Goal: Task Accomplishment & Management: Use online tool/utility

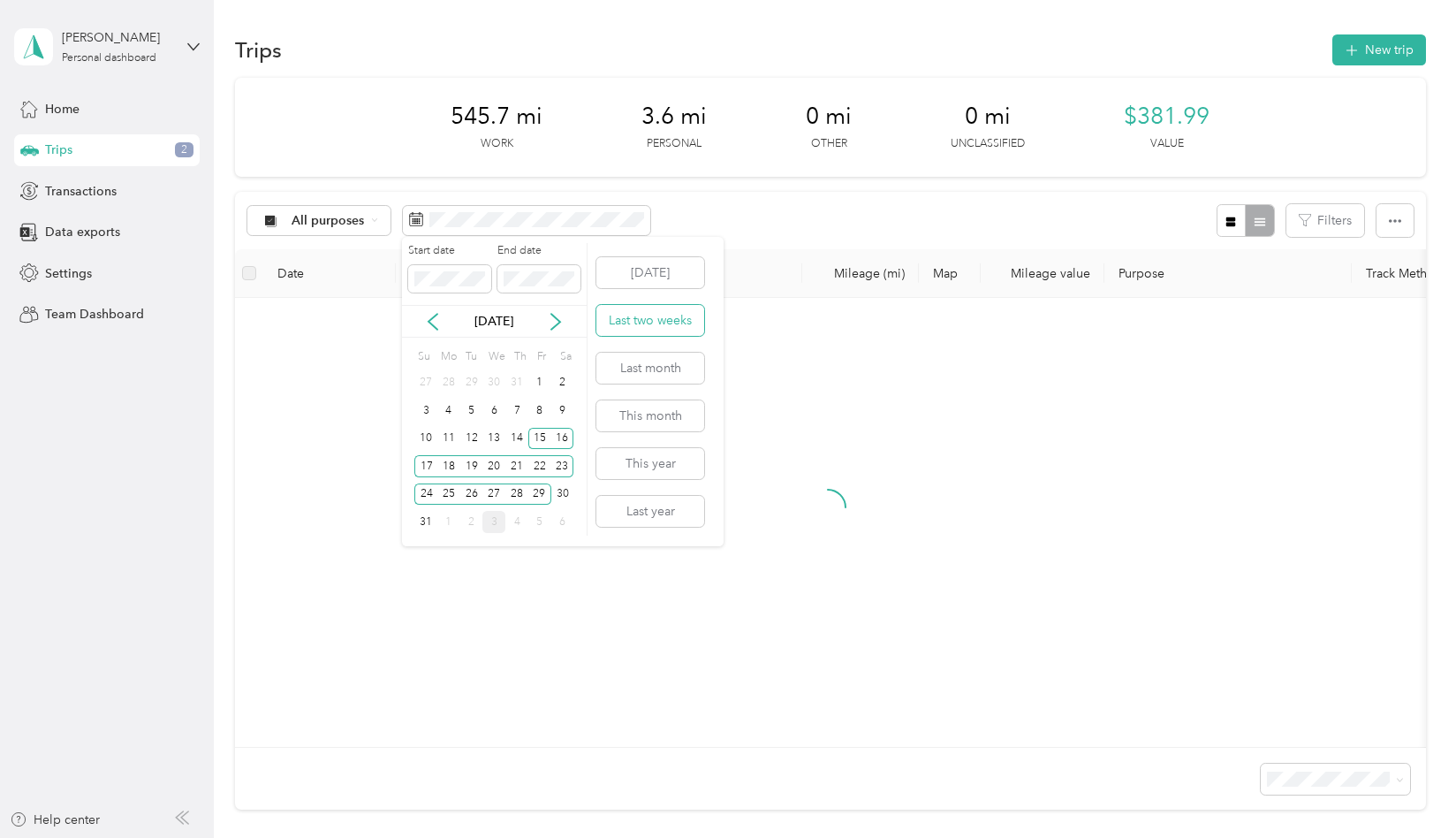
click at [673, 321] on button "Last two weeks" at bounding box center [650, 319] width 108 height 30
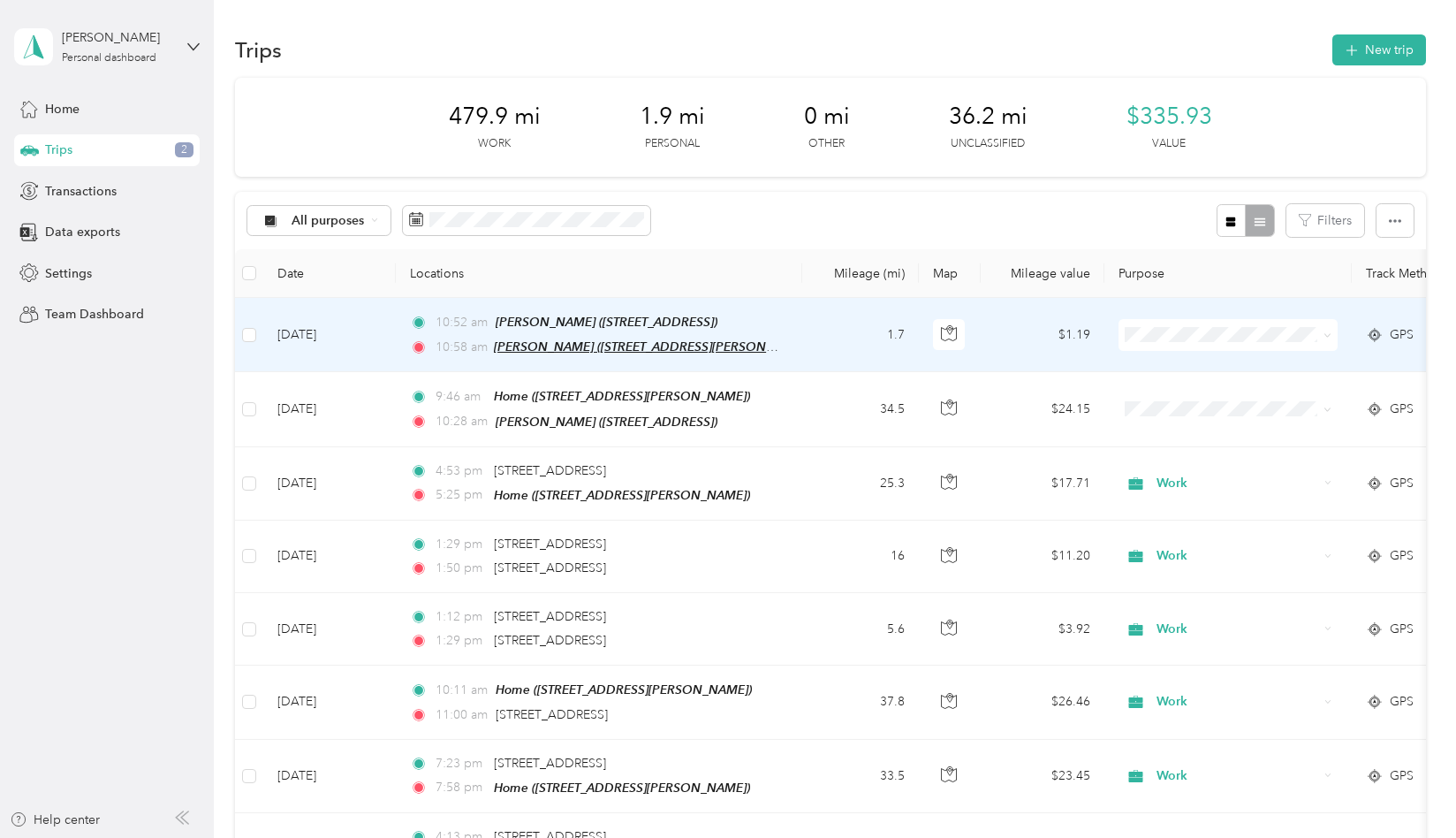
click at [688, 347] on span "[PERSON_NAME] ([STREET_ADDRESS][PERSON_NAME][US_STATE])" at bounding box center [686, 346] width 383 height 15
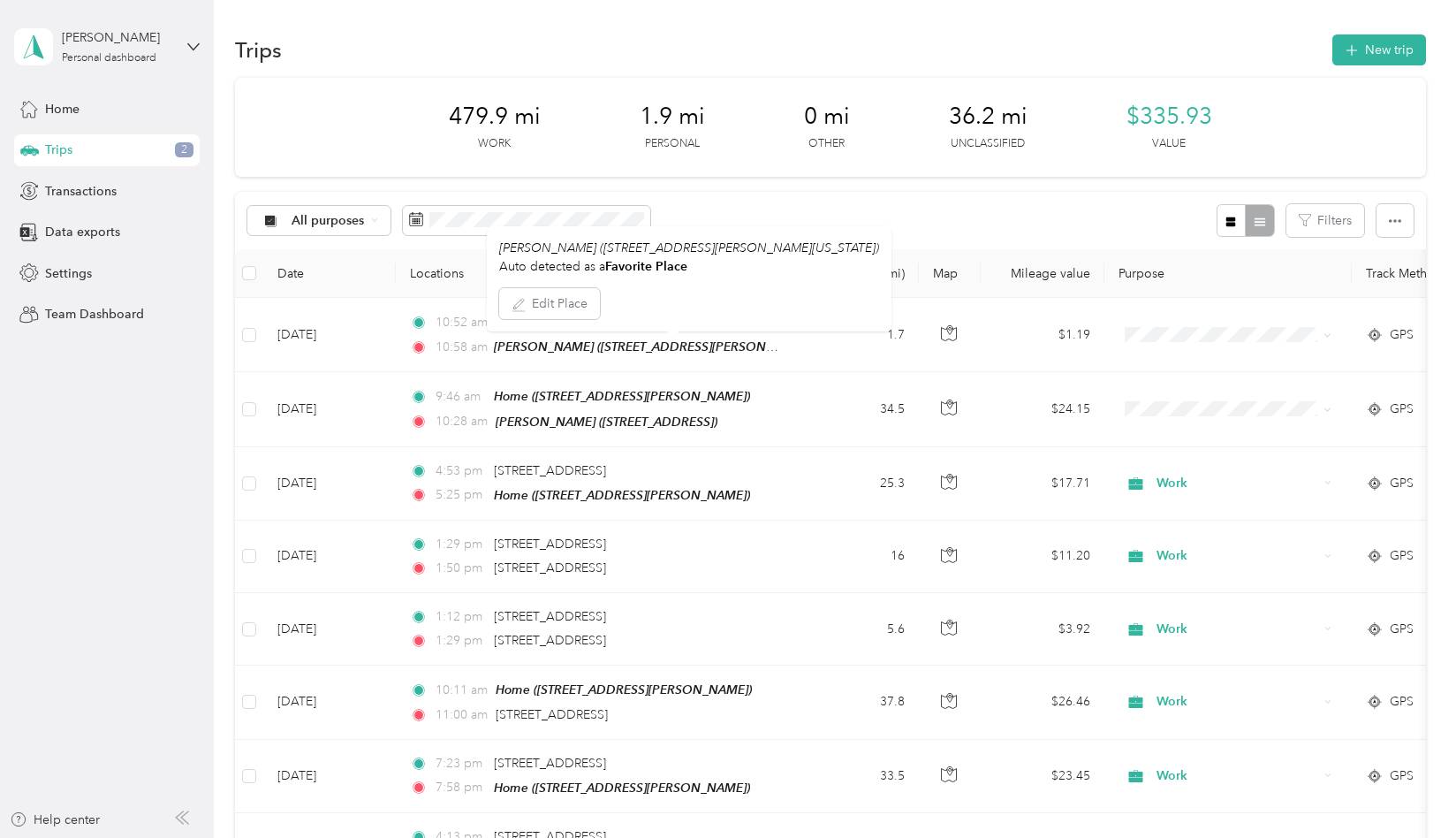
click at [841, 213] on div "All purposes Filters" at bounding box center [830, 220] width 1191 height 57
